Goal: Check status: Check status

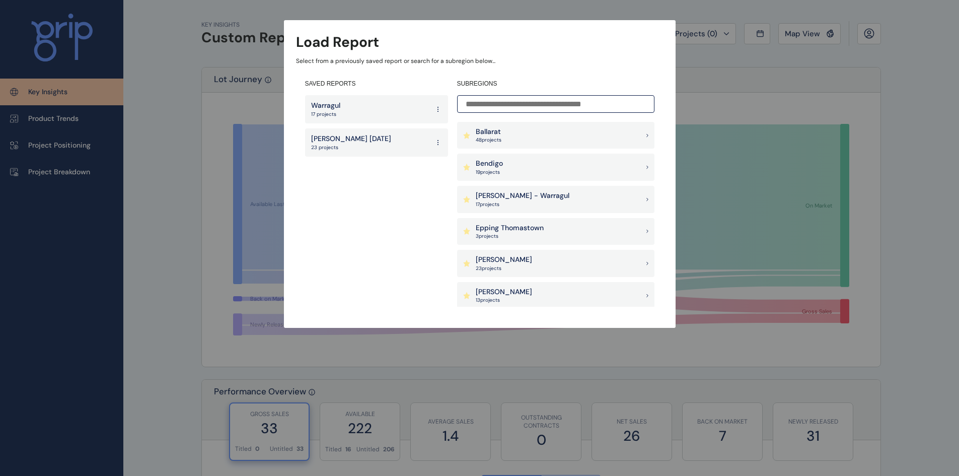
click at [498, 135] on p "Ballarat" at bounding box center [489, 132] width 26 height 10
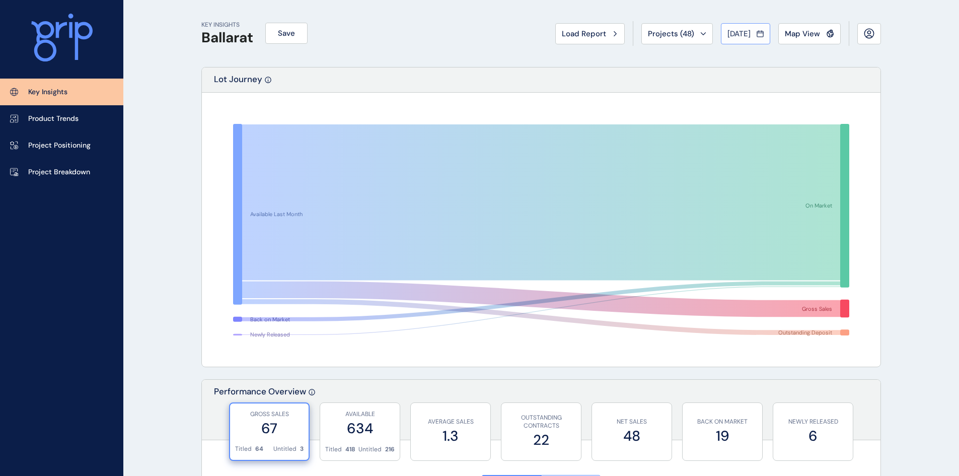
click at [746, 36] on span "[DATE]" at bounding box center [739, 34] width 23 height 10
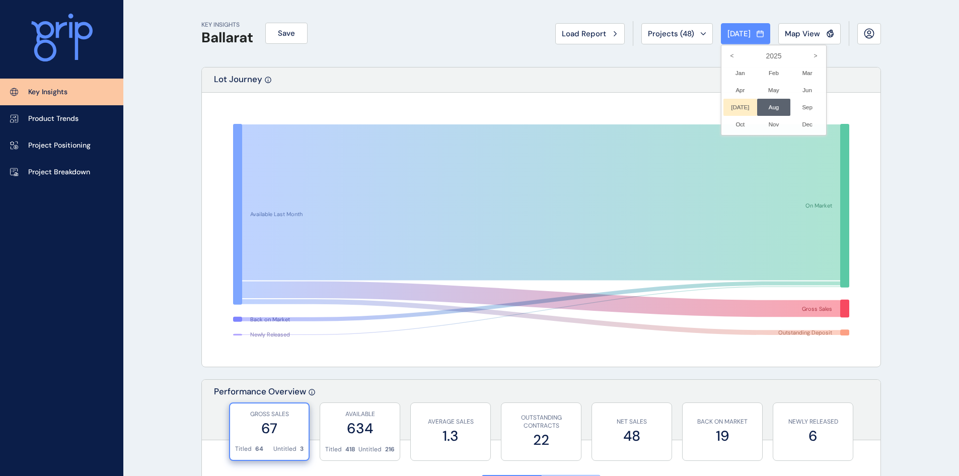
click at [733, 109] on li "[DATE] No report is available for this period. New months are usually published…" at bounding box center [741, 107] width 34 height 17
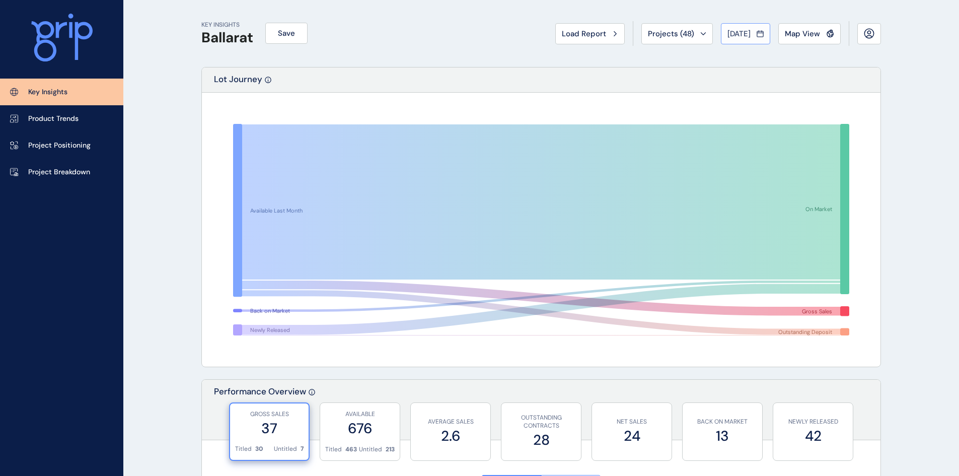
click at [730, 36] on span "[DATE]" at bounding box center [739, 34] width 23 height 10
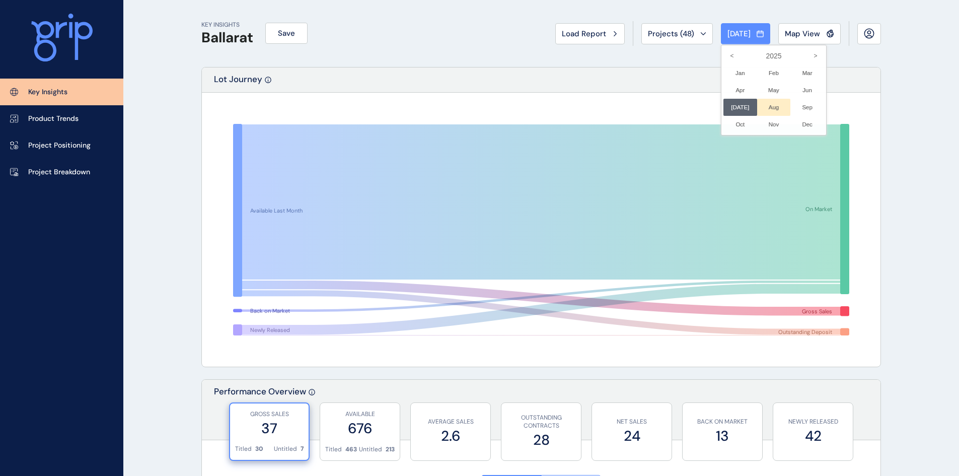
click at [770, 110] on li "Aug No report is available for this period. New months are usually published 5 …" at bounding box center [774, 107] width 34 height 17
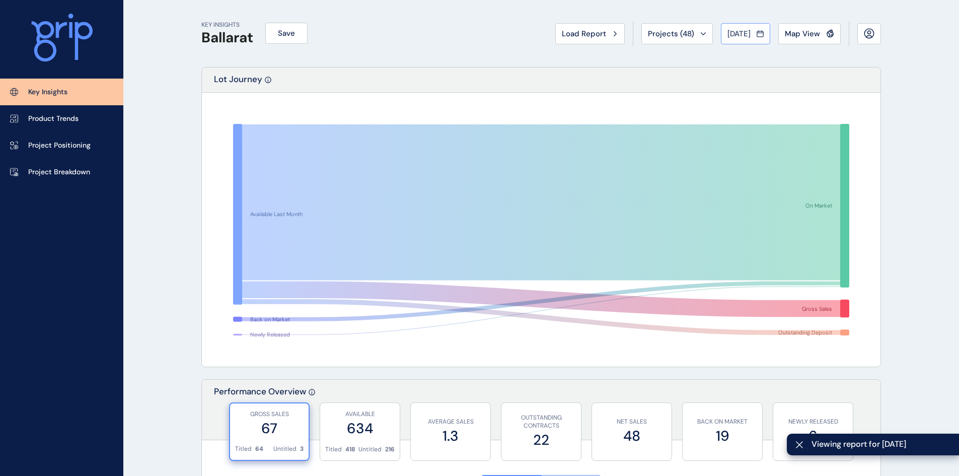
click at [728, 38] on span "[DATE]" at bounding box center [739, 34] width 23 height 10
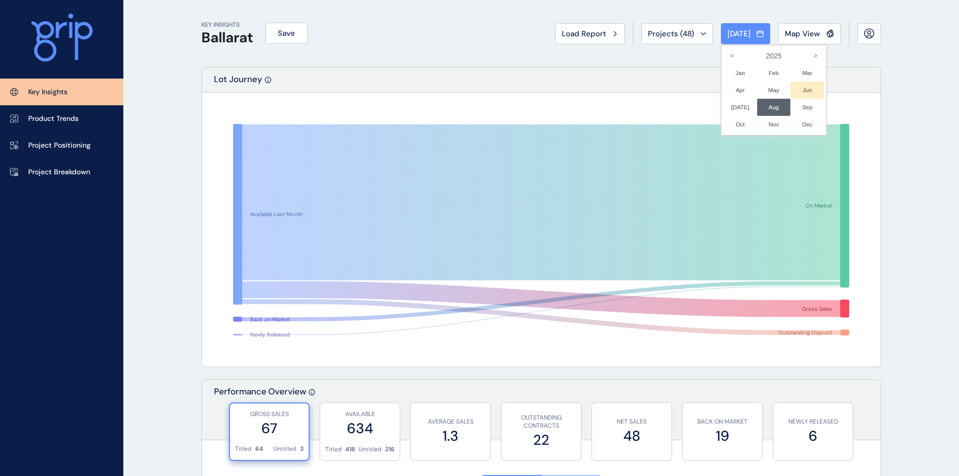
click at [800, 90] on li "Jun No report is available for this period. New months are usually published 5 …" at bounding box center [808, 90] width 34 height 17
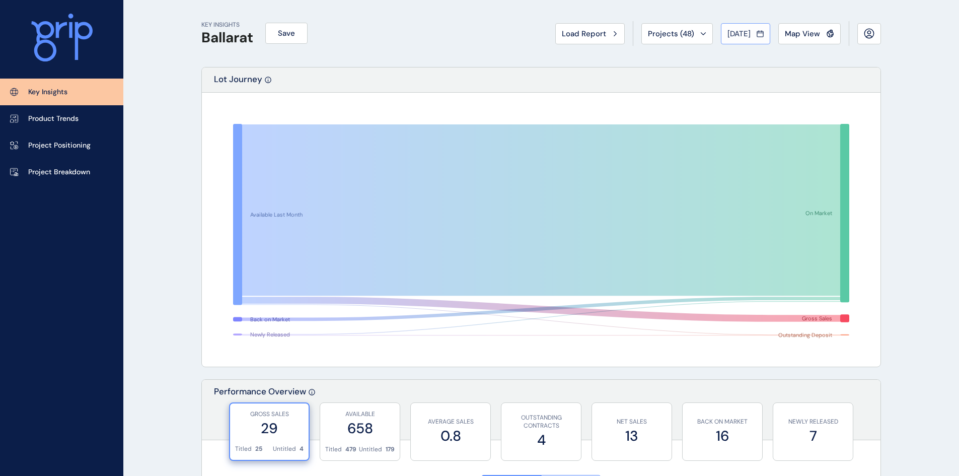
click at [730, 33] on span "[DATE]" at bounding box center [739, 34] width 23 height 10
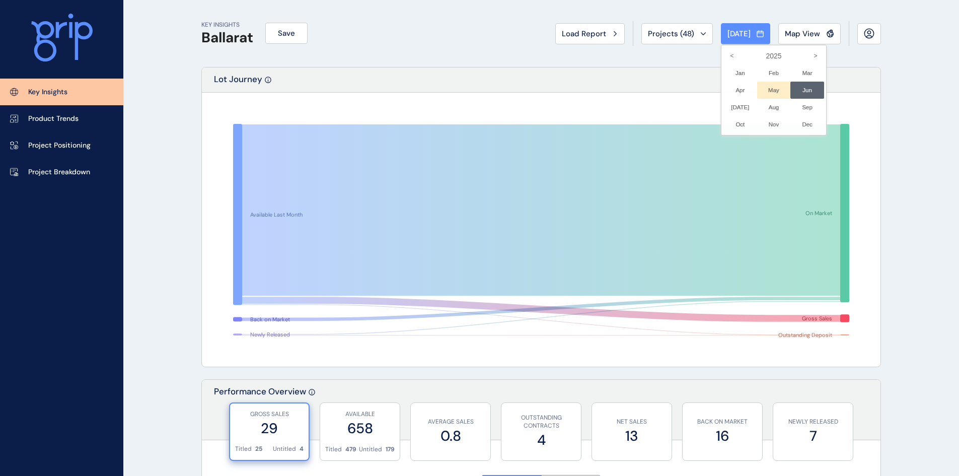
click at [762, 89] on li "May No report is available for this period. New months are usually published 5 …" at bounding box center [774, 90] width 34 height 17
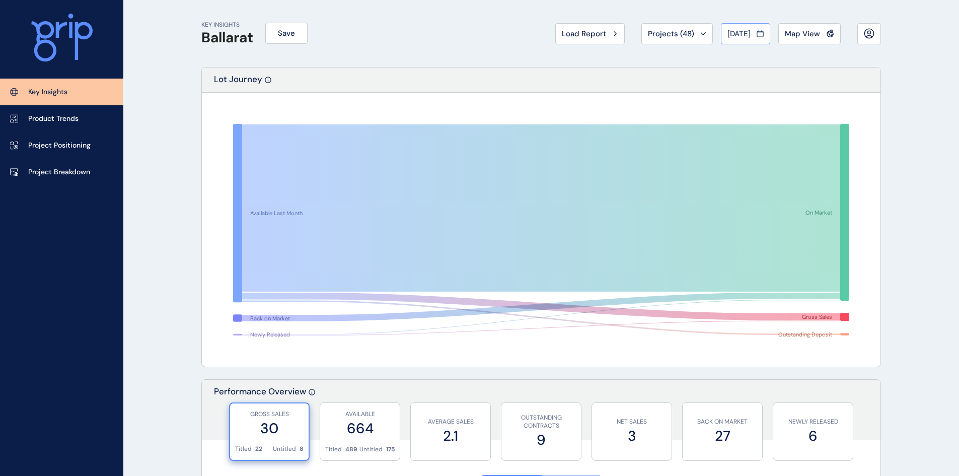
click at [732, 39] on button "[DATE]" at bounding box center [745, 33] width 49 height 21
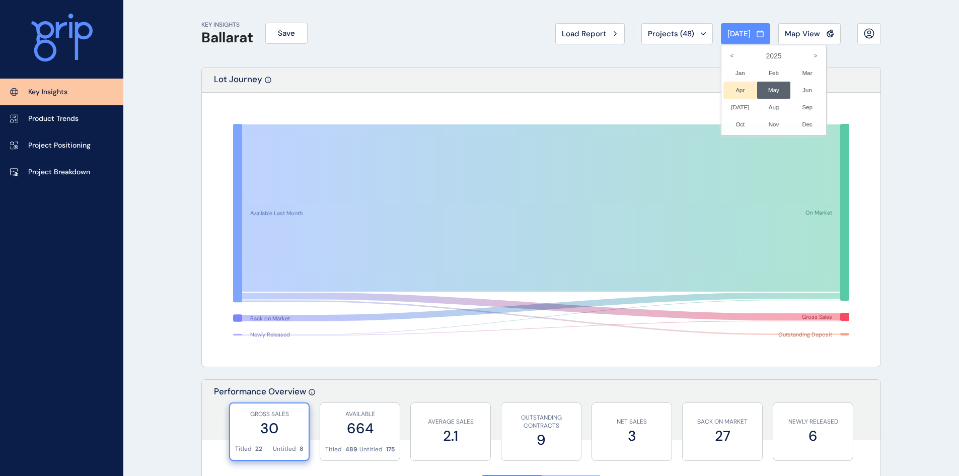
click at [728, 90] on li "Apr No report is available for this period. New months are usually published 5 …" at bounding box center [741, 90] width 34 height 17
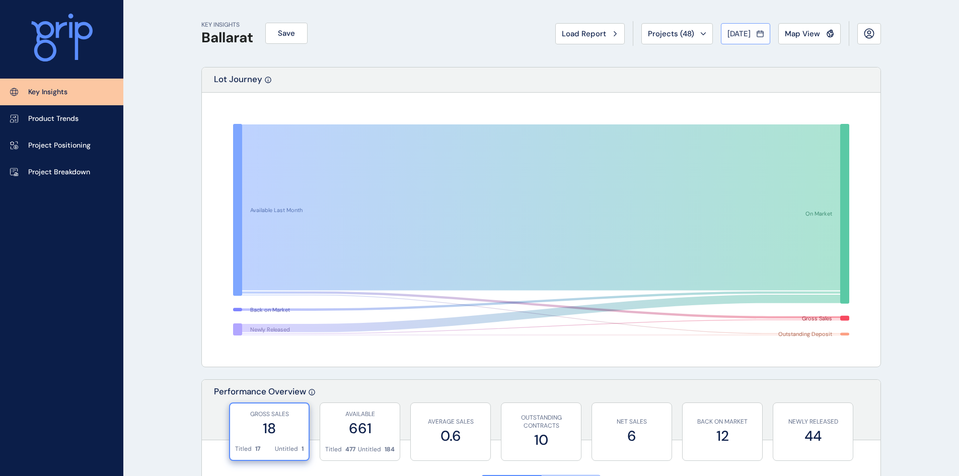
click at [738, 39] on button "[DATE]" at bounding box center [745, 33] width 49 height 21
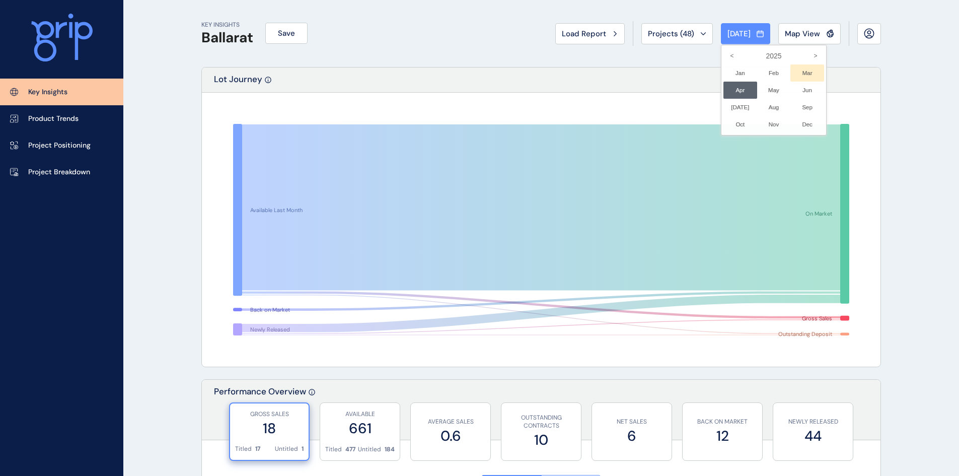
click at [804, 74] on li "Mar No report is available for this period. New months are usually published 5 …" at bounding box center [808, 72] width 34 height 17
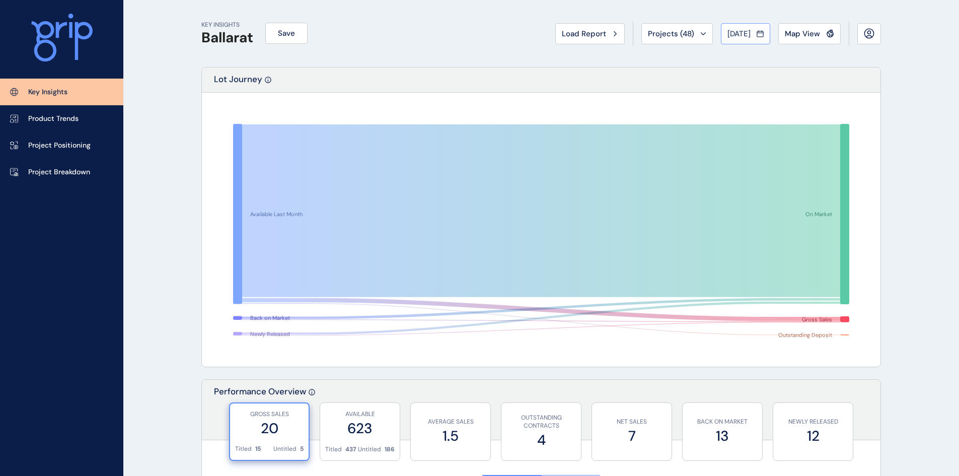
click at [729, 36] on span "[DATE]" at bounding box center [739, 34] width 23 height 10
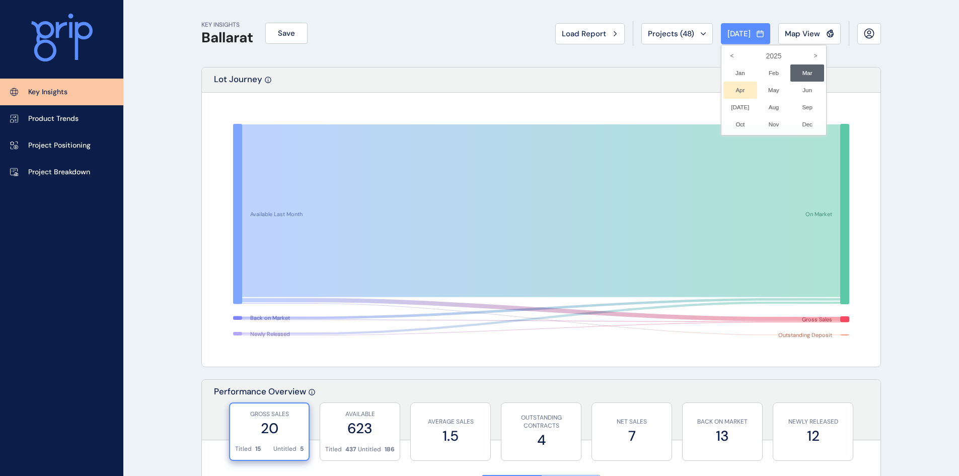
click at [734, 91] on li "Apr No report is available for this period. New months are usually published 5 …" at bounding box center [741, 90] width 34 height 17
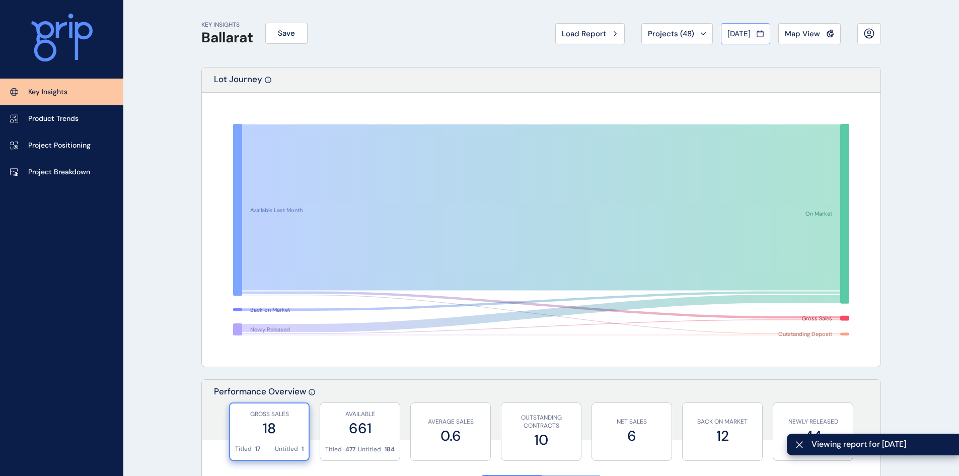
click at [733, 36] on span "[DATE]" at bounding box center [739, 34] width 23 height 10
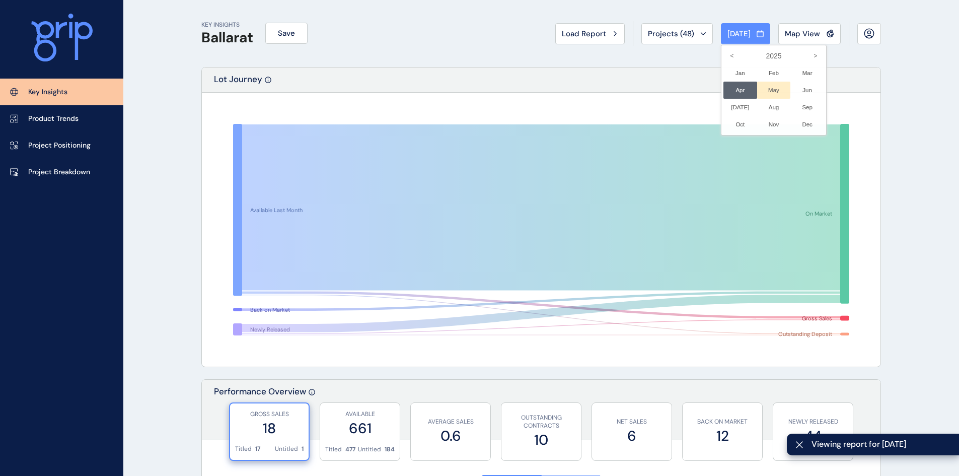
click at [766, 88] on li "May No report is available for this period. New months are usually published 5 …" at bounding box center [774, 90] width 34 height 17
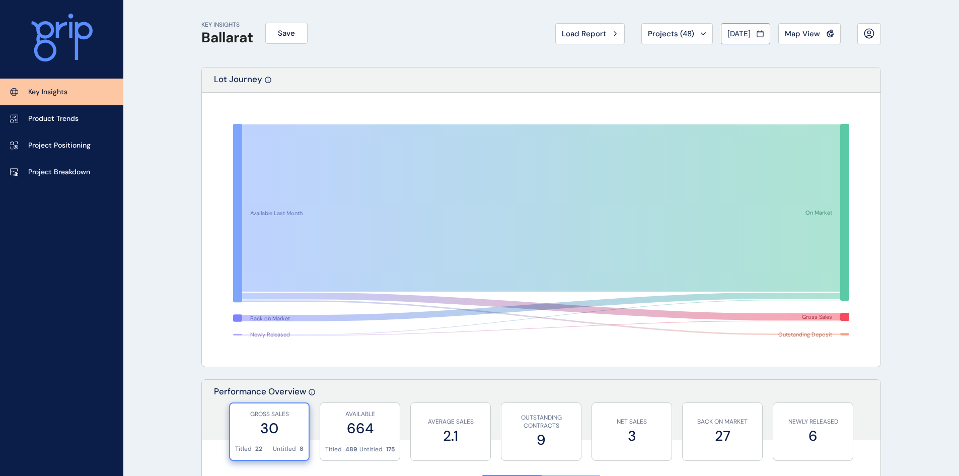
click at [738, 36] on span "[DATE]" at bounding box center [739, 34] width 23 height 10
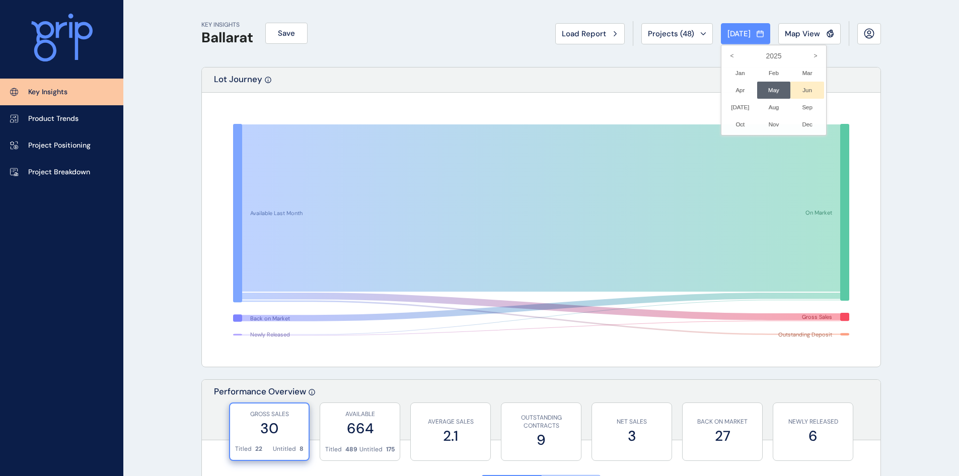
click at [803, 89] on li "Jun No report is available for this period. New months are usually published 5 …" at bounding box center [808, 90] width 34 height 17
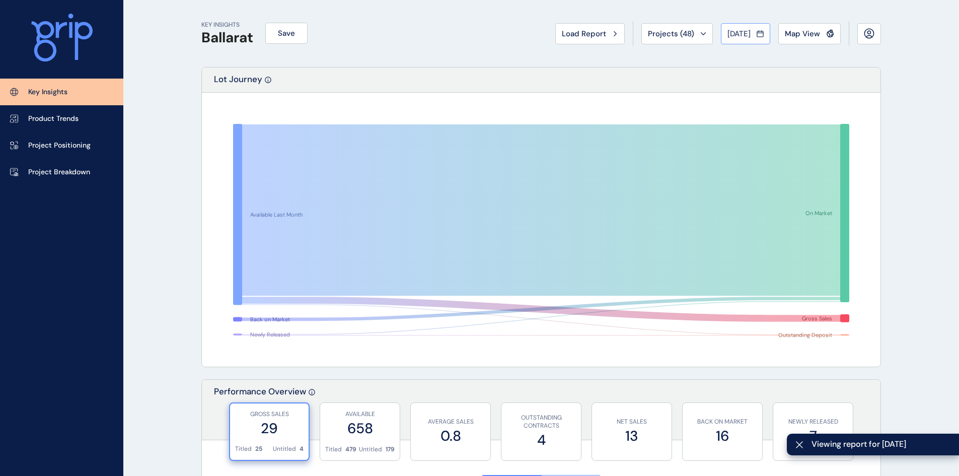
click at [737, 31] on span "[DATE]" at bounding box center [739, 34] width 23 height 10
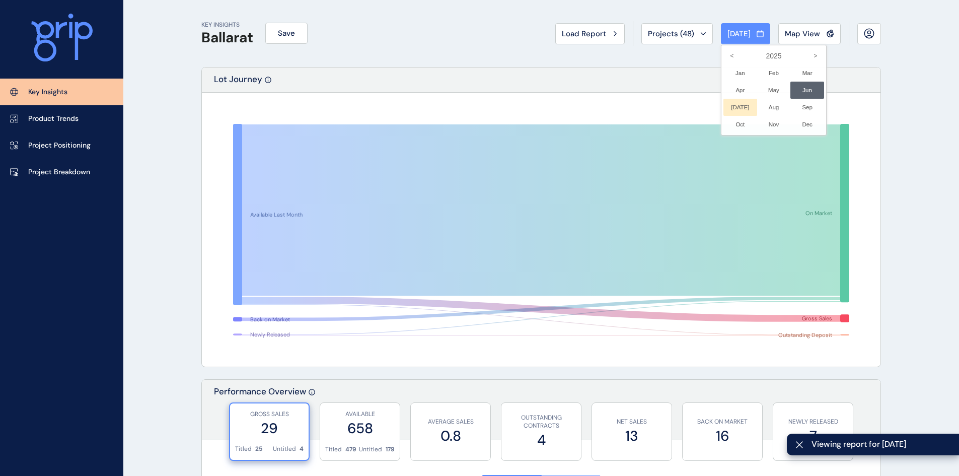
click at [728, 105] on li "[DATE] No report is available for this period. New months are usually published…" at bounding box center [741, 107] width 34 height 17
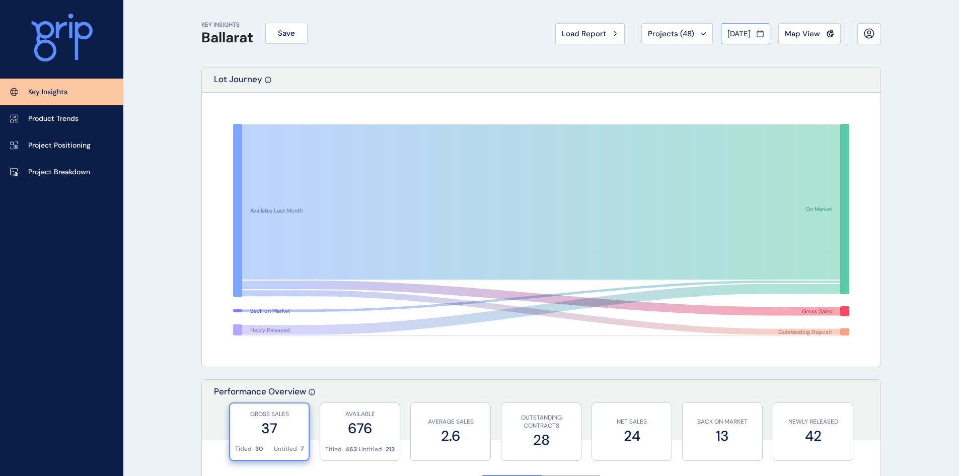
click at [738, 36] on span "[DATE]" at bounding box center [739, 34] width 23 height 10
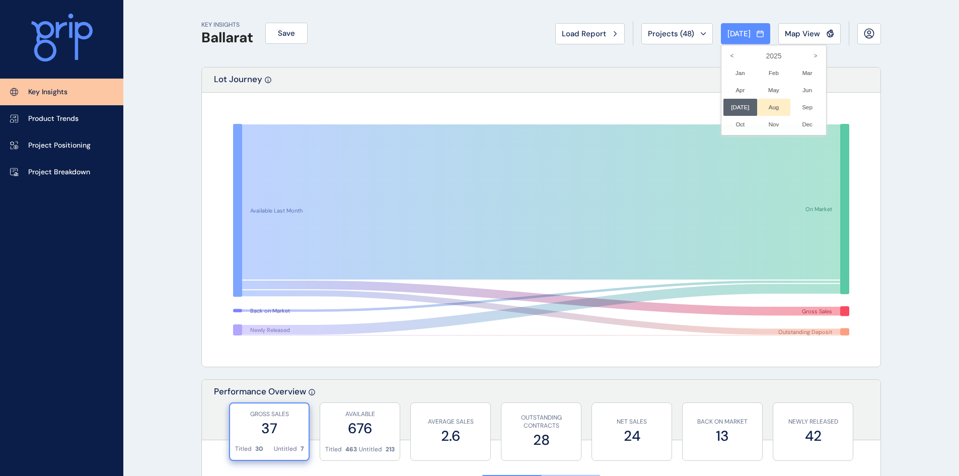
click at [761, 108] on li "Aug No report is available for this period. New months are usually published 5 …" at bounding box center [774, 107] width 34 height 17
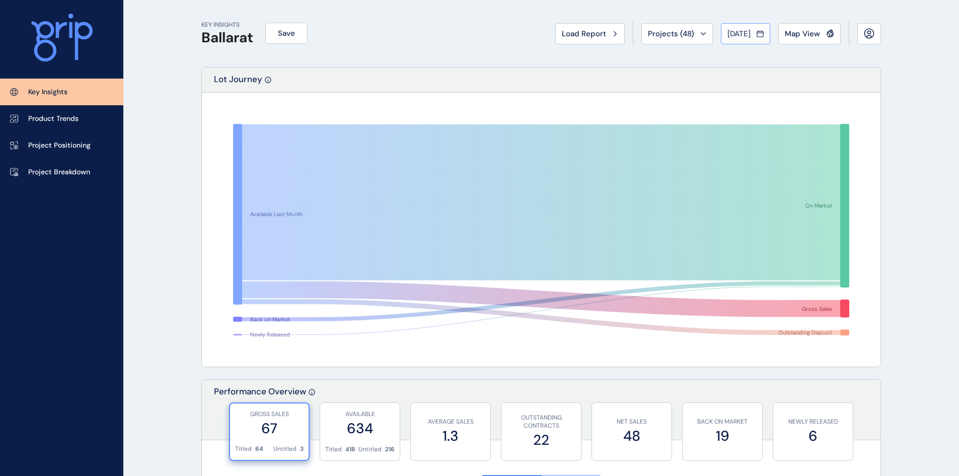
click at [734, 34] on span "[DATE]" at bounding box center [739, 34] width 23 height 10
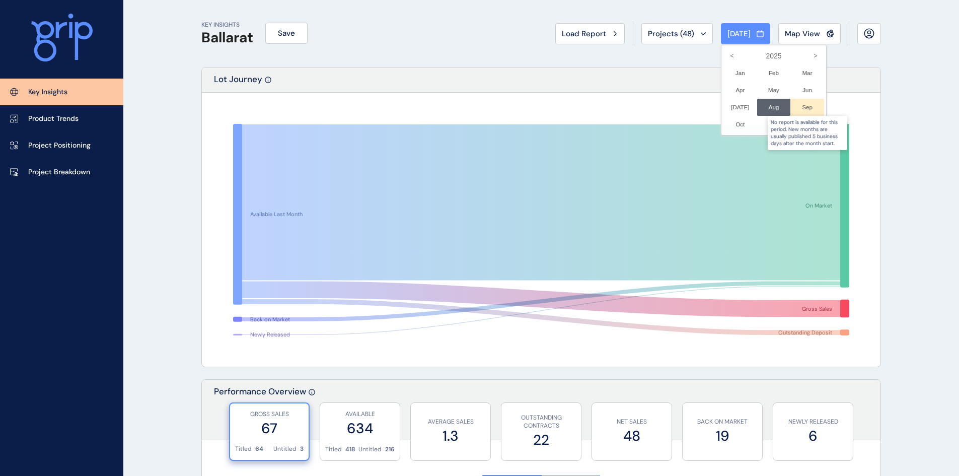
click at [805, 107] on div at bounding box center [808, 107] width 34 height 17
click at [762, 92] on li "May No report is available for this period. New months are usually published 5 …" at bounding box center [774, 90] width 34 height 17
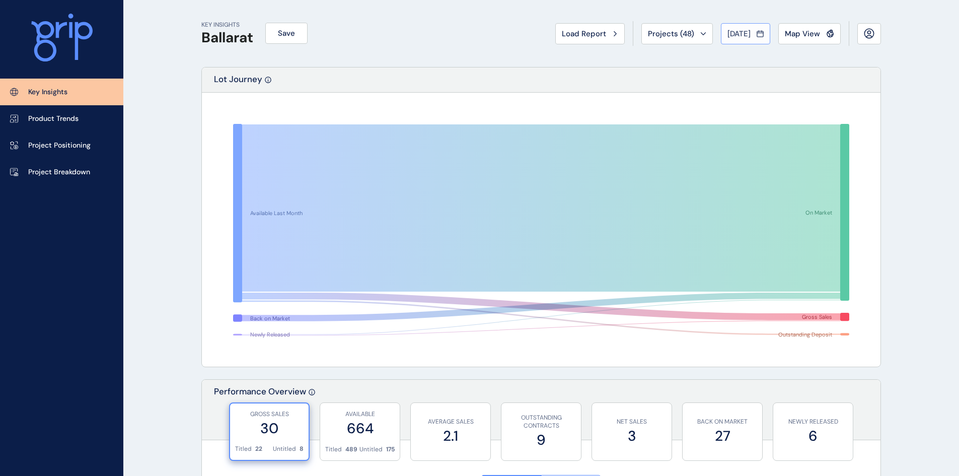
click at [736, 29] on span "[DATE]" at bounding box center [739, 34] width 23 height 10
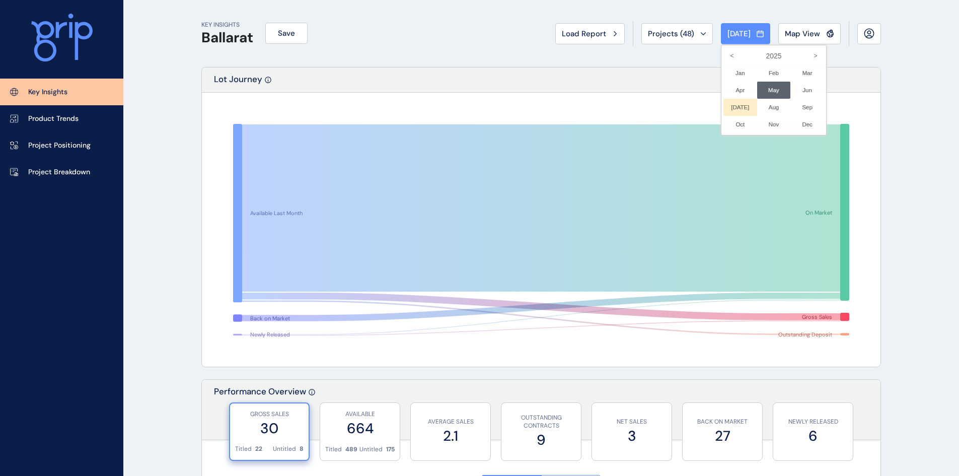
click at [725, 109] on li "[DATE] No report is available for this period. New months are usually published…" at bounding box center [741, 107] width 34 height 17
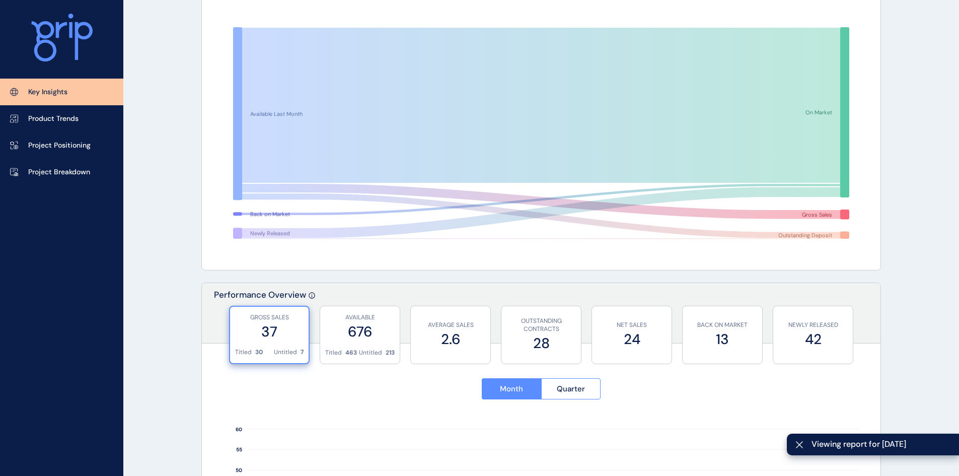
scroll to position [151, 0]
